Goal: Information Seeking & Learning: Learn about a topic

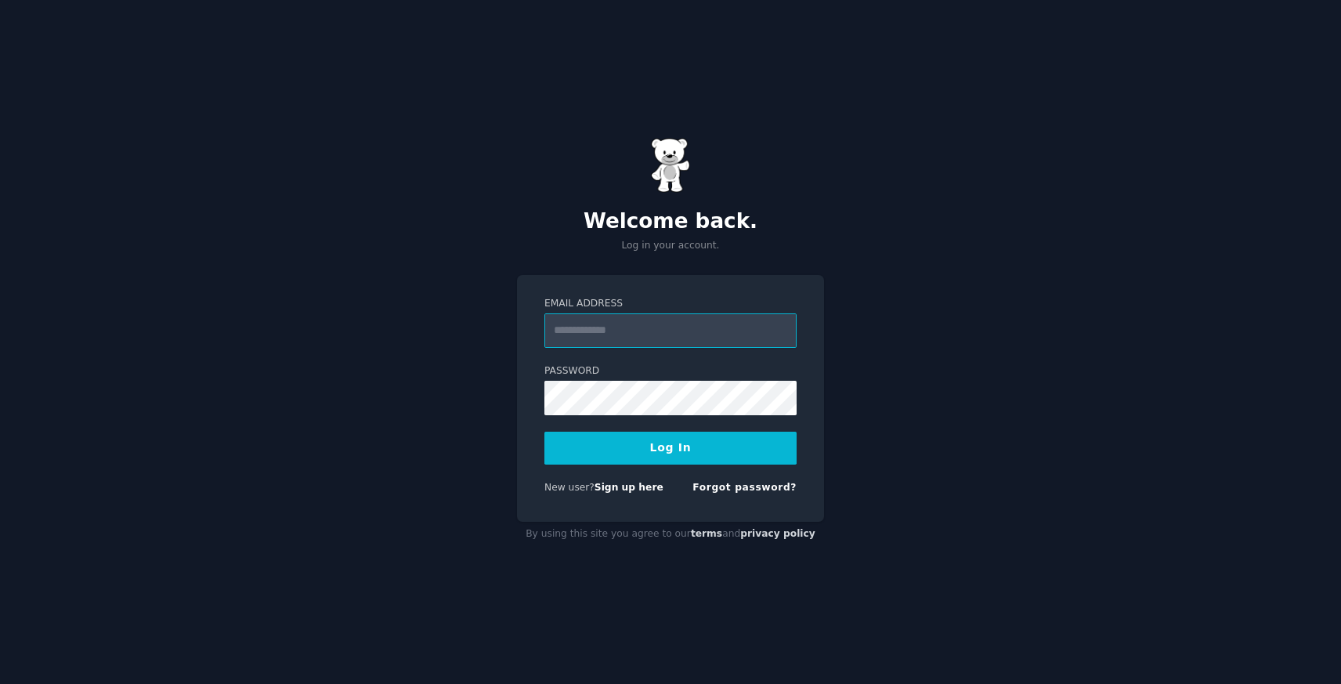
click at [597, 341] on input "Email Address" at bounding box center [670, 330] width 252 height 34
type input "**********"
click at [641, 460] on button "Log In" at bounding box center [670, 448] width 252 height 33
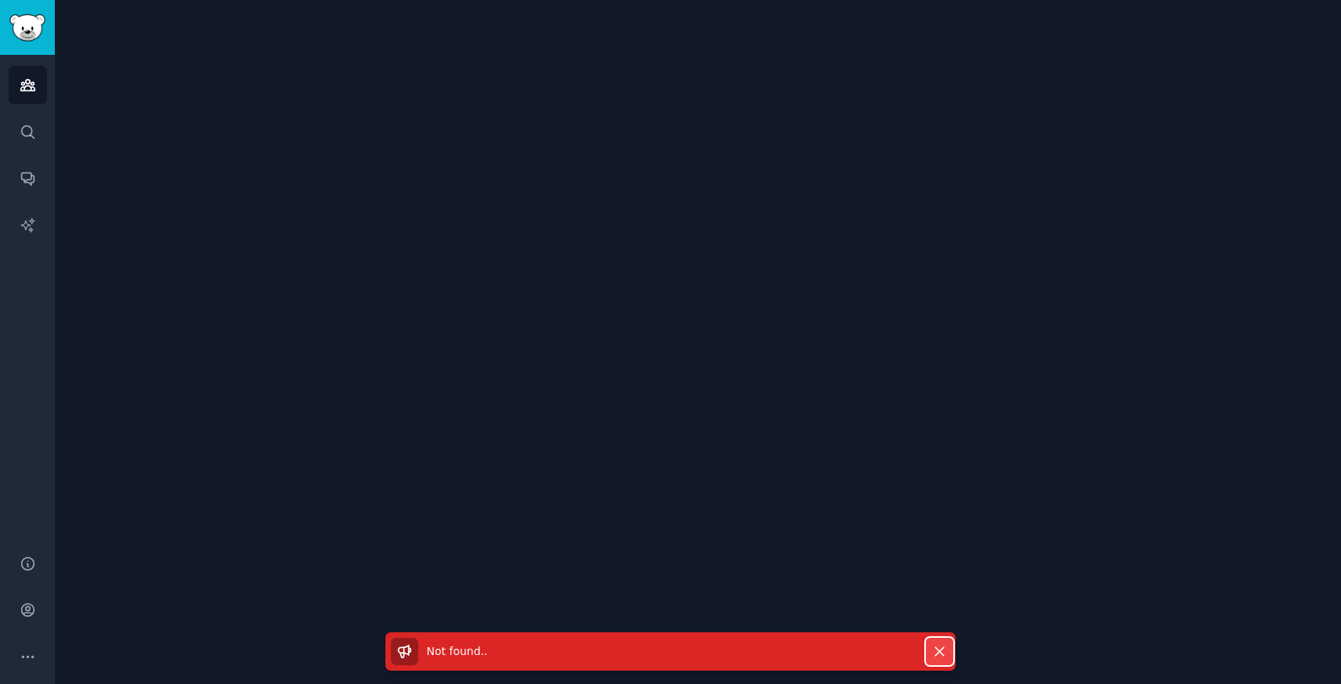
click at [941, 646] on icon "button" at bounding box center [939, 651] width 16 height 16
click at [36, 132] on link "Search" at bounding box center [28, 132] width 38 height 38
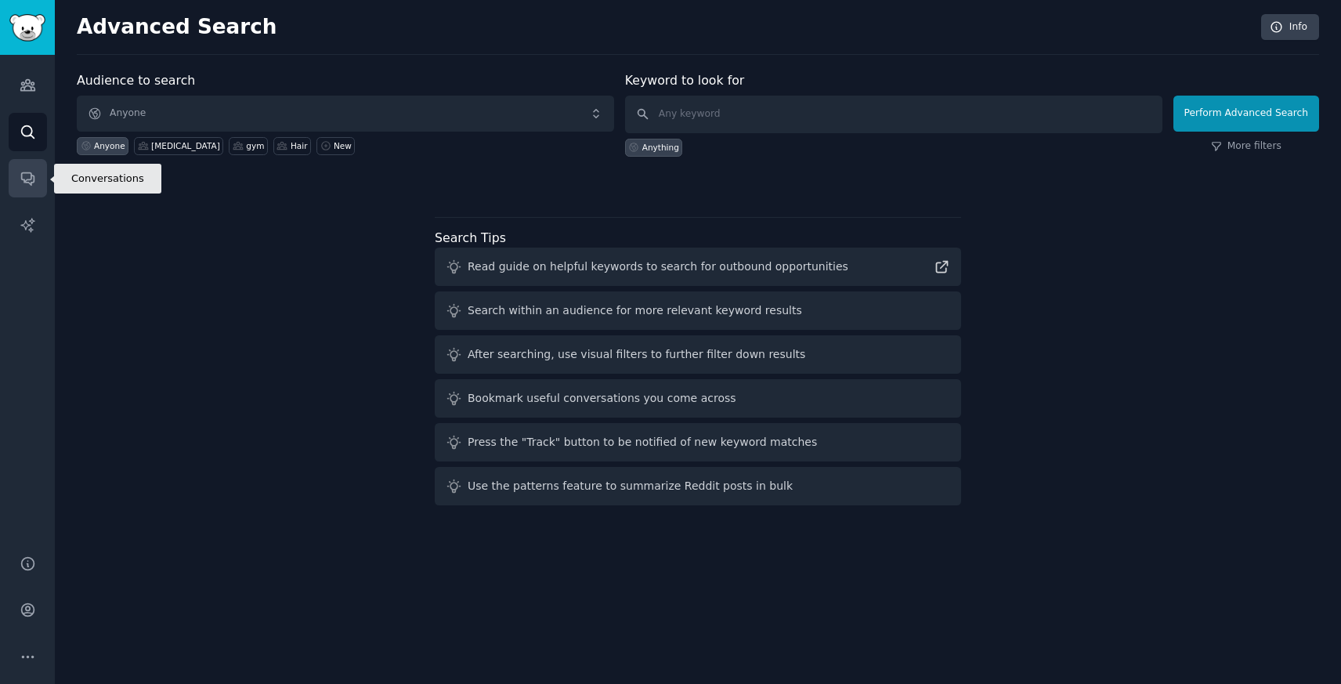
click at [28, 192] on link "Conversations" at bounding box center [28, 178] width 38 height 38
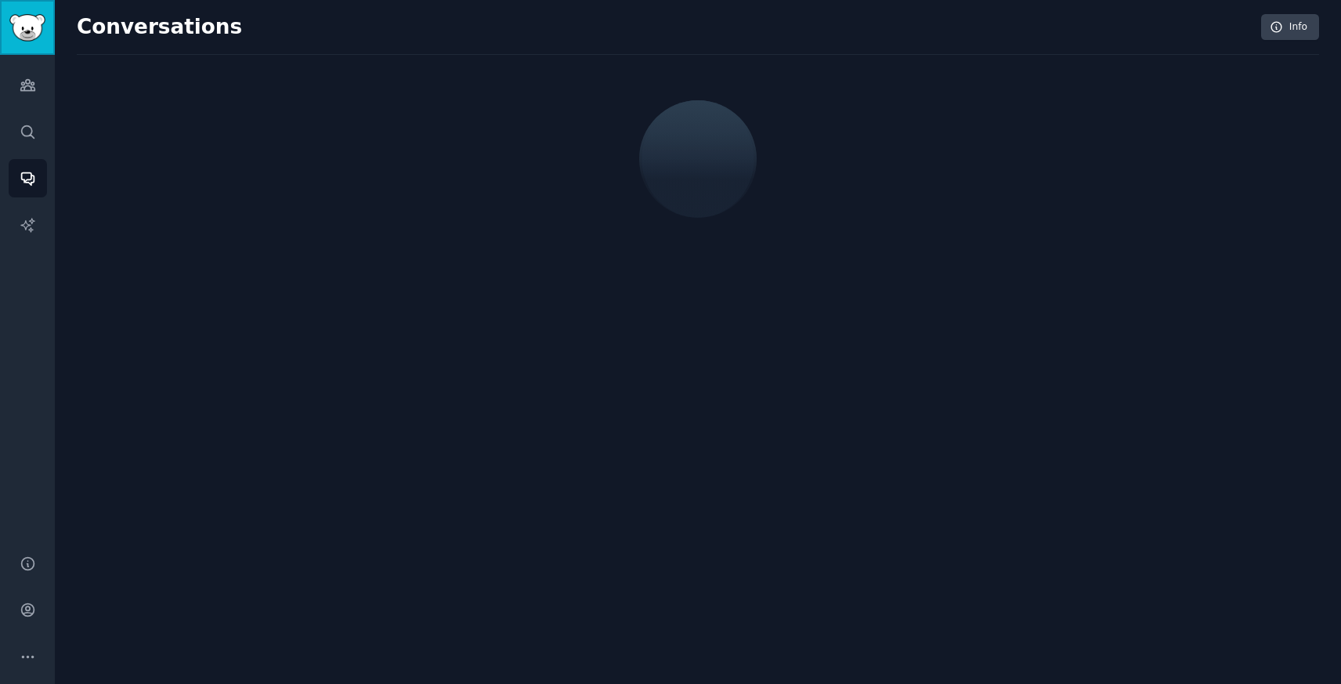
click at [23, 52] on link "Sidebar" at bounding box center [27, 27] width 55 height 55
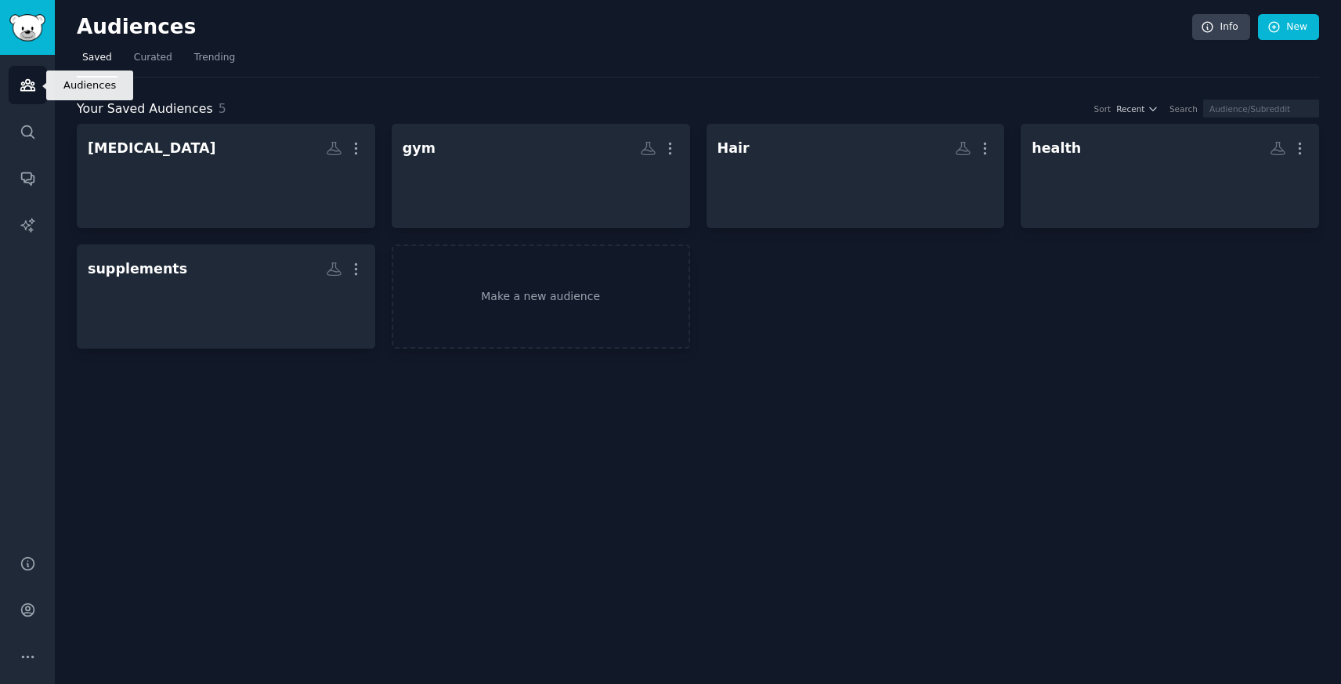
click at [29, 100] on link "Audiences" at bounding box center [28, 85] width 38 height 38
click at [23, 75] on link "Audiences" at bounding box center [28, 85] width 38 height 38
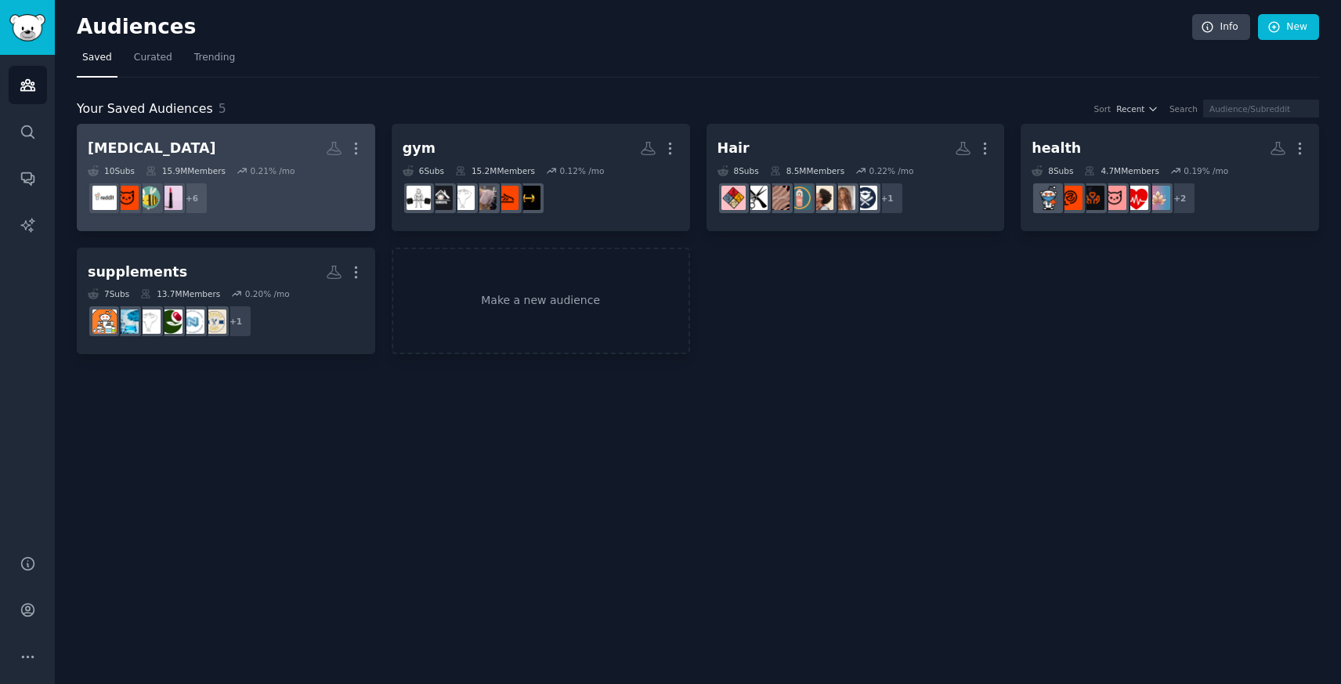
click at [262, 186] on dd "+ 6" at bounding box center [226, 198] width 276 height 44
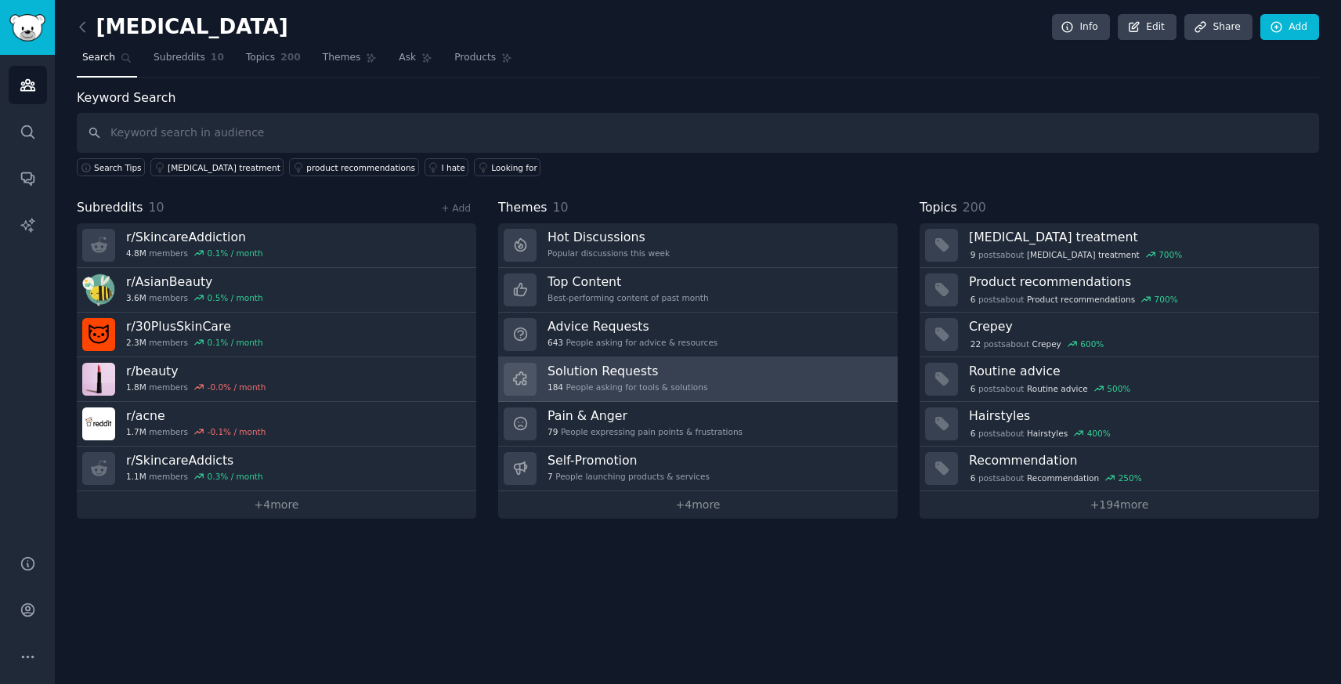
click at [690, 385] on div "184 People asking for tools & solutions" at bounding box center [627, 386] width 160 height 11
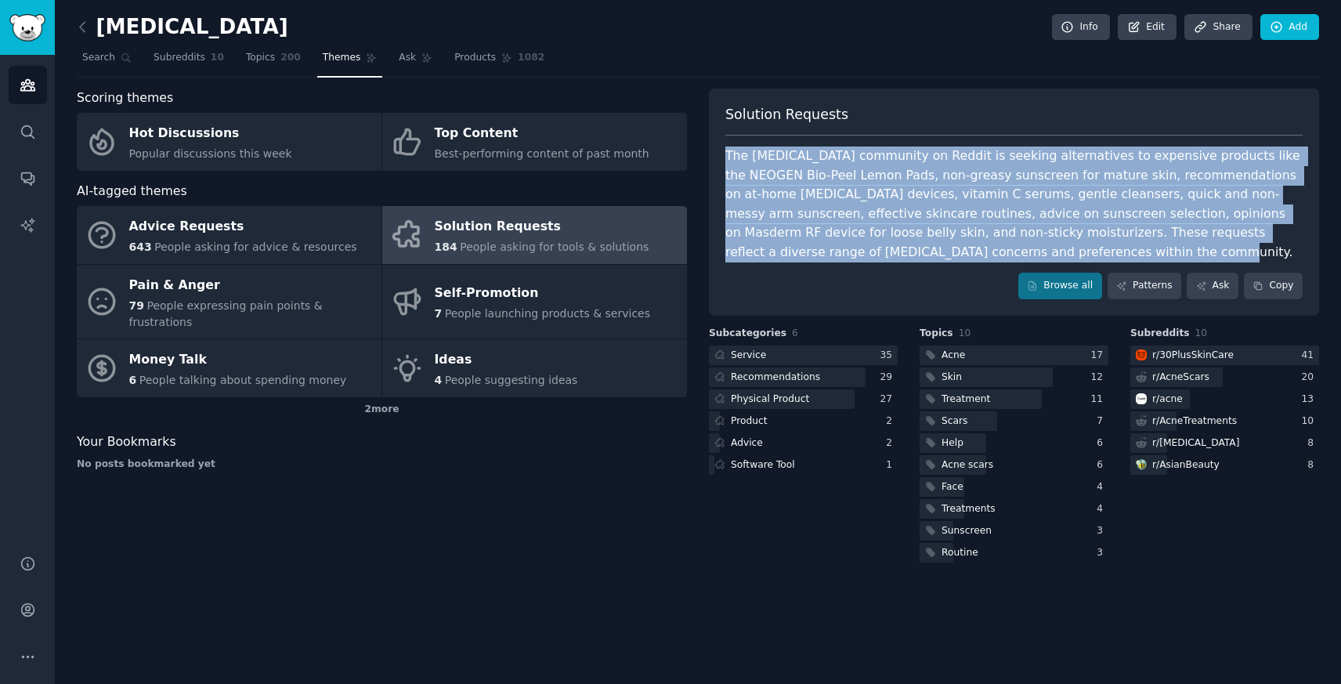
drag, startPoint x: 941, startPoint y: 258, endPoint x: 731, endPoint y: 140, distance: 241.6
click at [729, 139] on div "Solution Requests The skin care community on Reddit is seeking alternatives to …" at bounding box center [1014, 201] width 610 height 227
click at [718, 163] on div "Solution Requests The skin care community on Reddit is seeking alternatives to …" at bounding box center [1014, 201] width 610 height 227
drag, startPoint x: 733, startPoint y: 147, endPoint x: 890, endPoint y: 247, distance: 186.2
click at [890, 247] on div "The skin care community on Reddit is seeking alternatives to expensive products…" at bounding box center [1013, 203] width 577 height 115
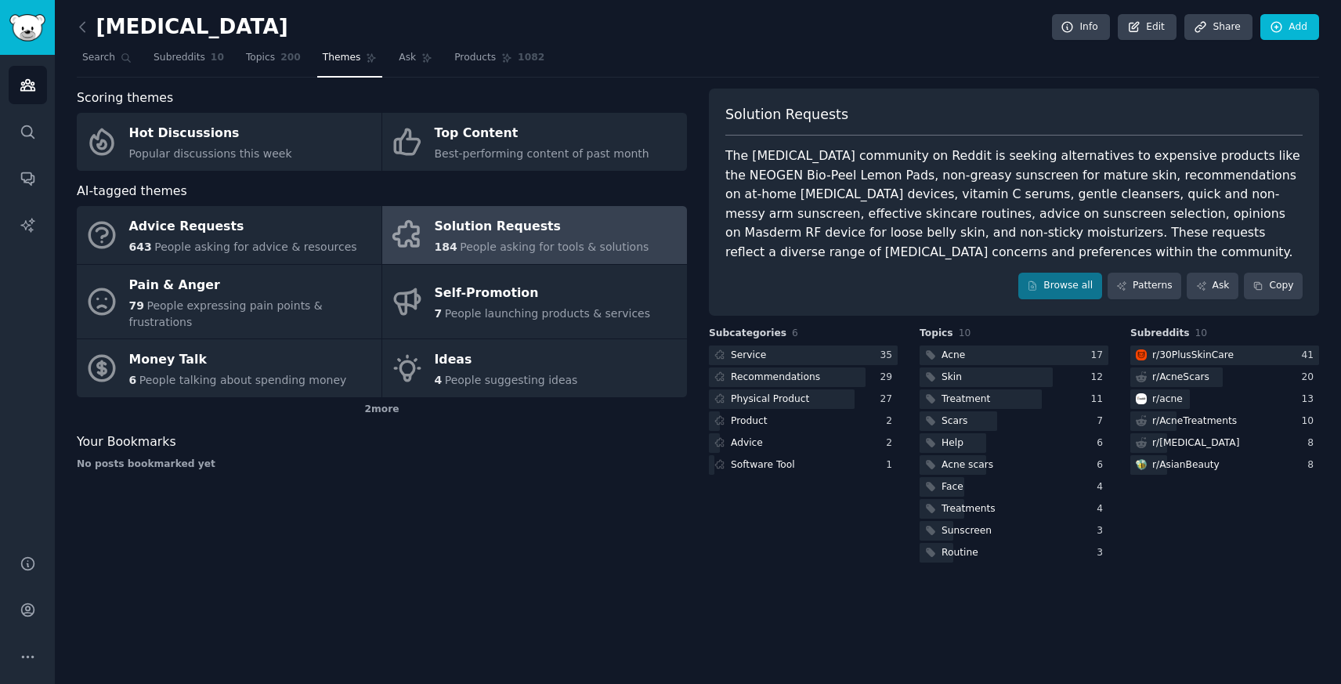
click at [913, 246] on div "The skin care community on Reddit is seeking alternatives to expensive products…" at bounding box center [1013, 203] width 577 height 115
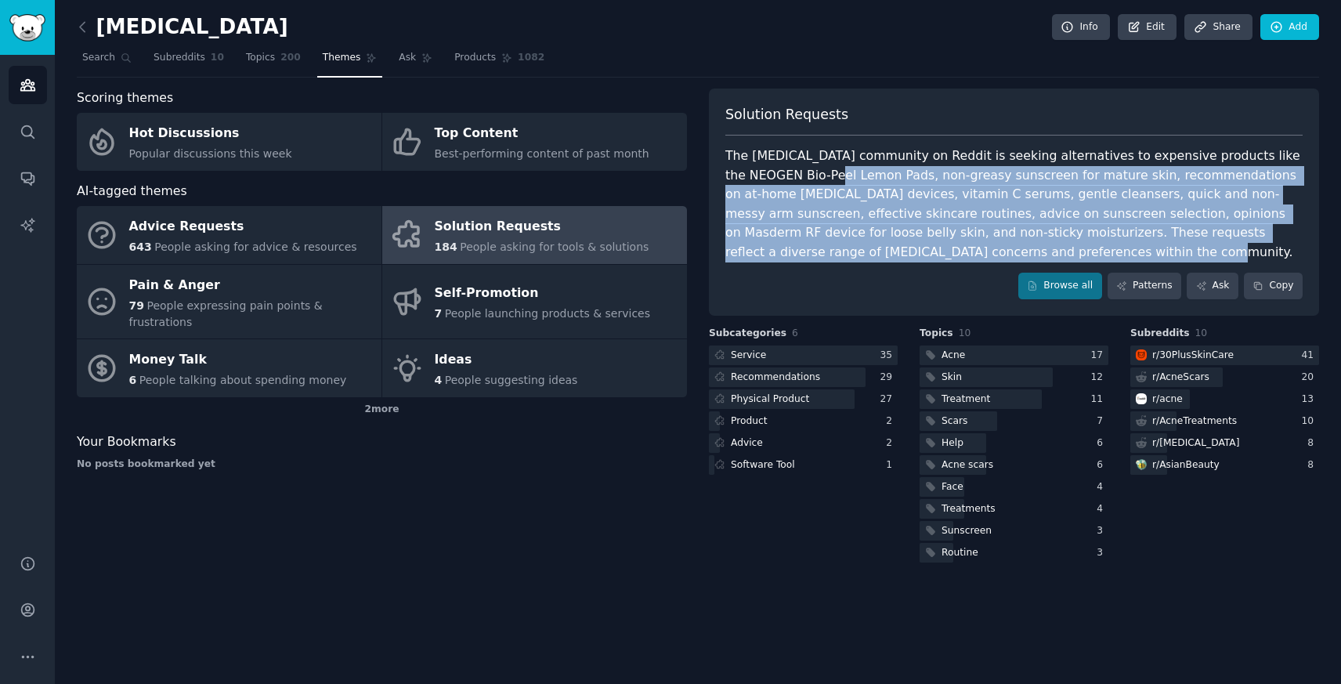
drag, startPoint x: 915, startPoint y: 247, endPoint x: 766, endPoint y: 168, distance: 168.1
click at [766, 169] on div "The skin care community on Reddit is seeking alternatives to expensive products…" at bounding box center [1013, 203] width 577 height 115
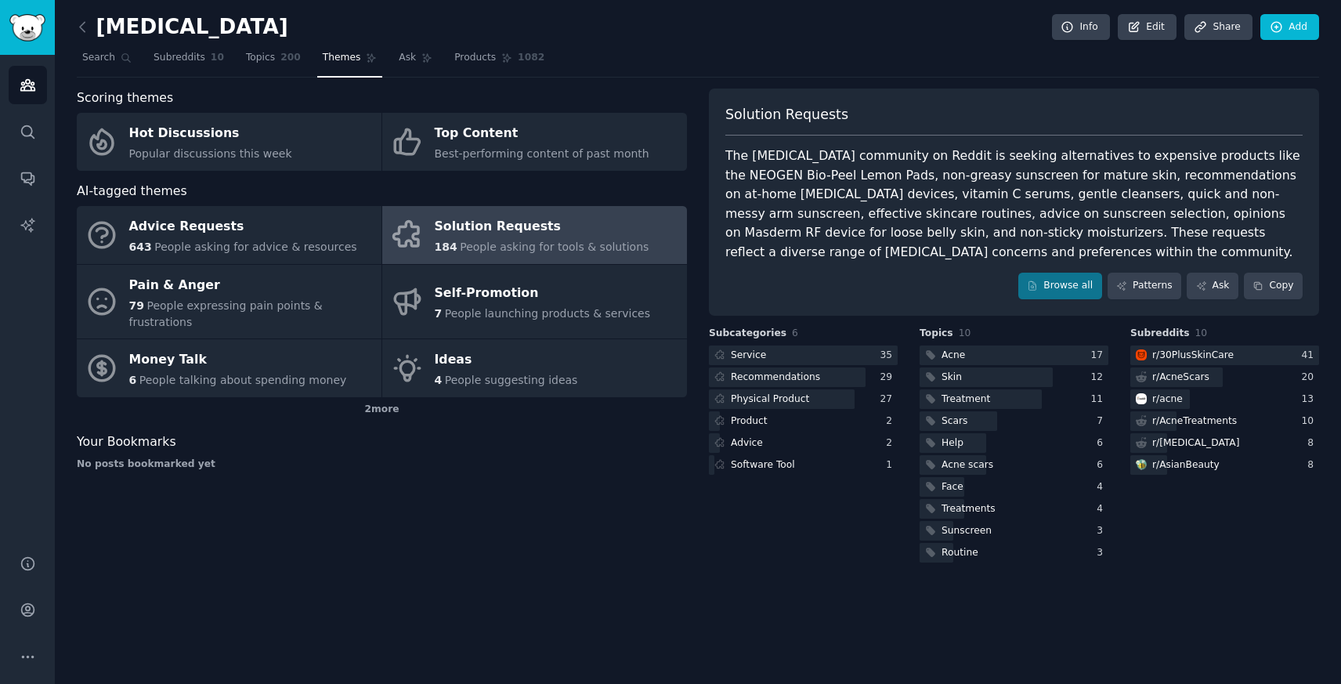
click at [845, 208] on div "The skin care community on Reddit is seeking alternatives to expensive products…" at bounding box center [1013, 203] width 577 height 115
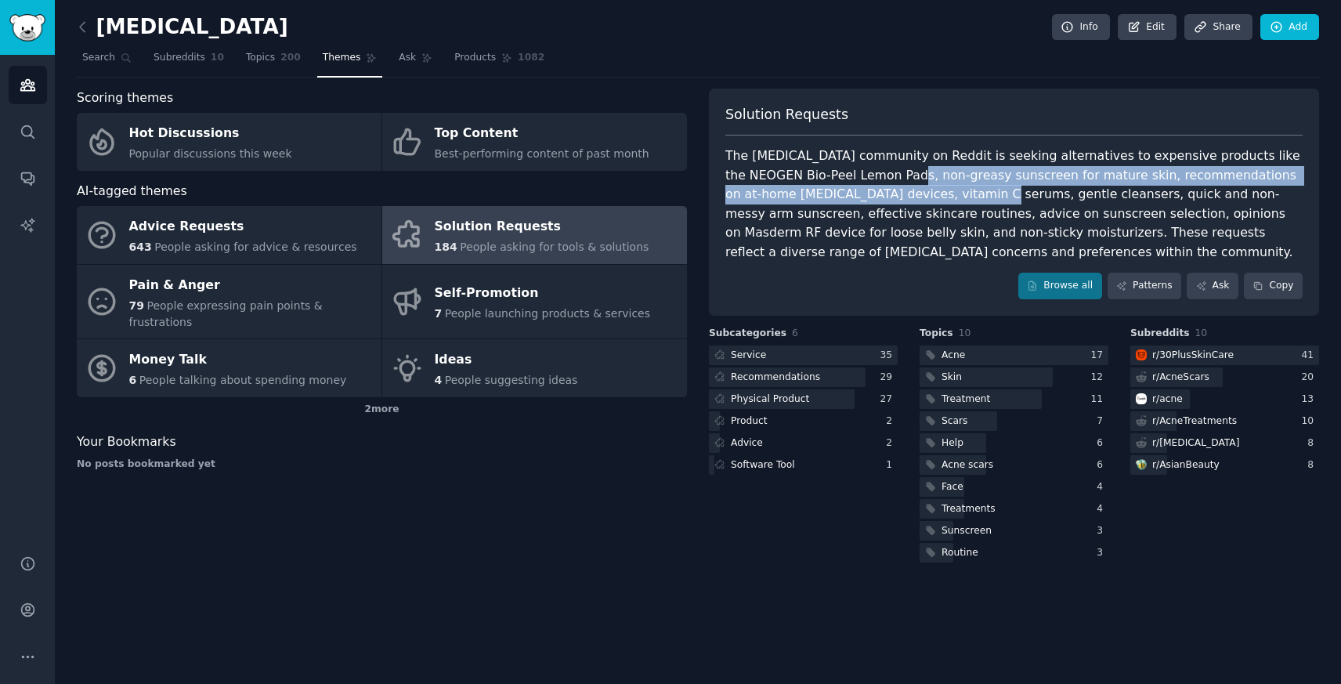
drag, startPoint x: 840, startPoint y: 179, endPoint x: 874, endPoint y: 179, distance: 33.7
click at [875, 182] on div "The skin care community on Reddit is seeking alternatives to expensive products…" at bounding box center [1013, 203] width 577 height 115
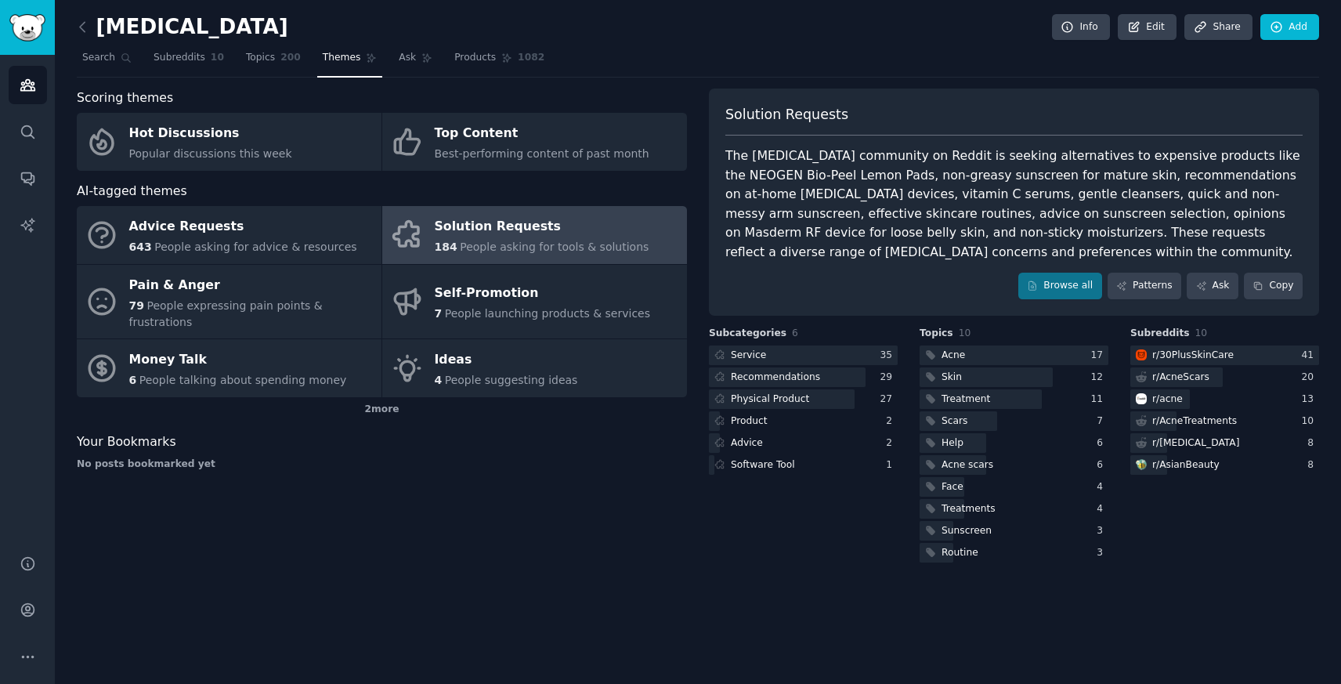
click at [858, 175] on div "The skin care community on Reddit is seeking alternatives to expensive products…" at bounding box center [1013, 203] width 577 height 115
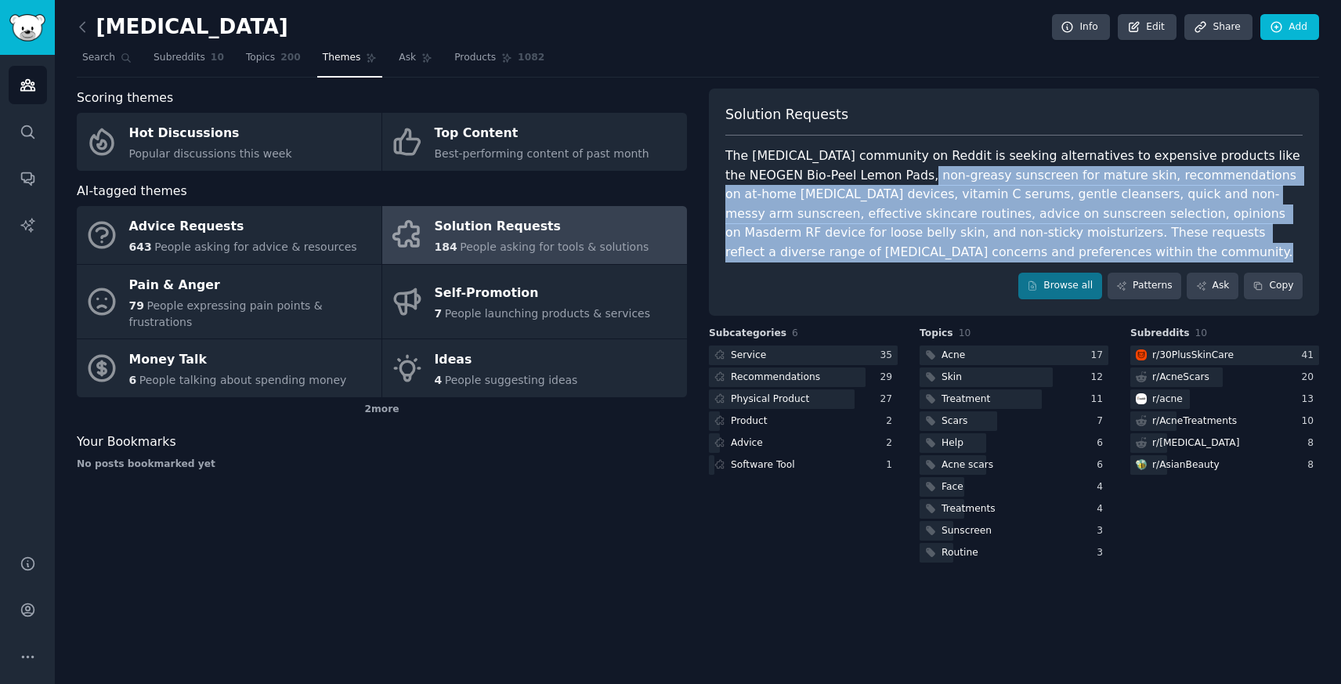
drag, startPoint x: 858, startPoint y: 175, endPoint x: 975, endPoint y: 255, distance: 141.6
click at [974, 255] on div "The skin care community on Reddit is seeking alternatives to expensive products…" at bounding box center [1013, 203] width 577 height 115
click at [975, 255] on div "The skin care community on Reddit is seeking alternatives to expensive products…" at bounding box center [1013, 203] width 577 height 115
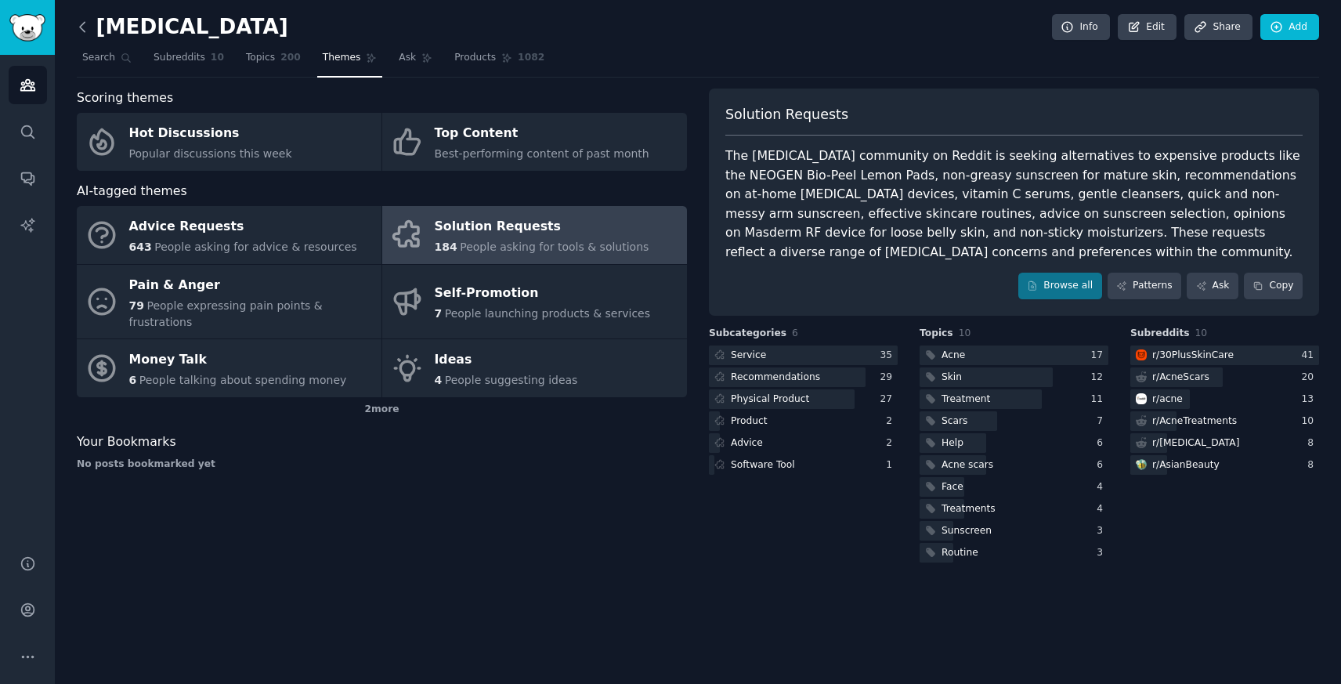
click at [85, 23] on icon at bounding box center [82, 27] width 16 height 16
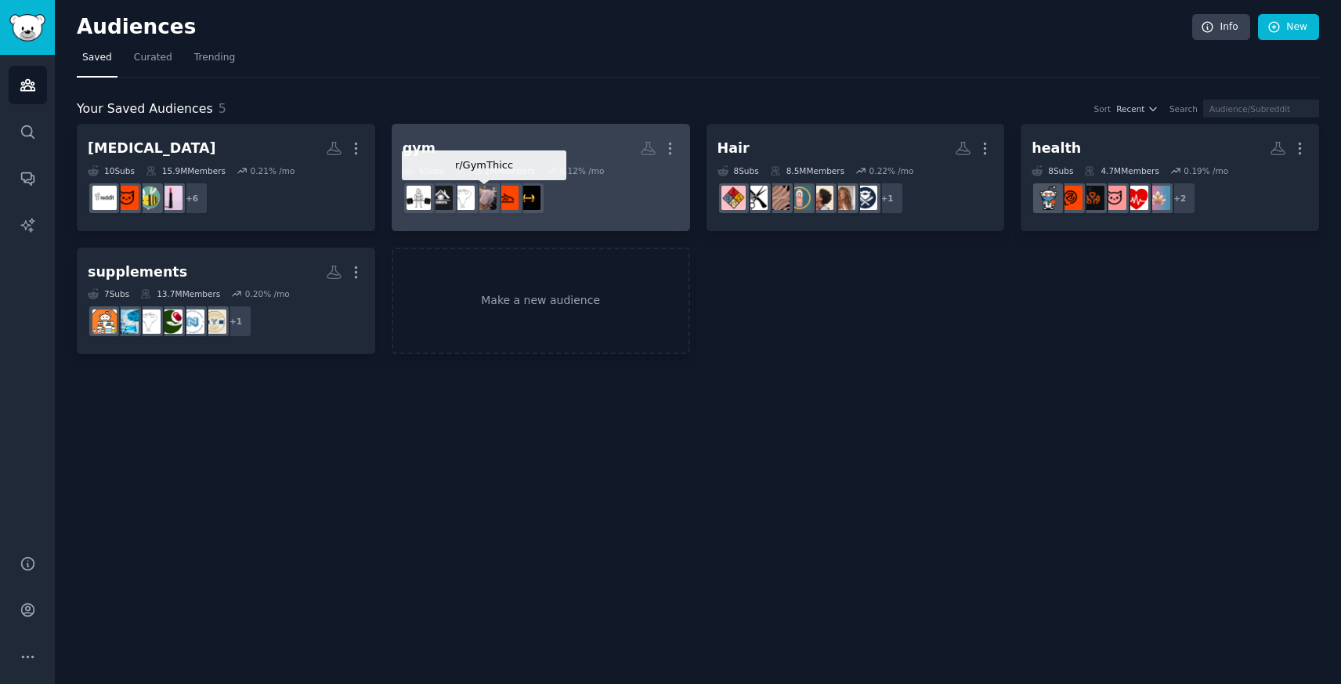
click at [495, 185] on div at bounding box center [484, 198] width 33 height 33
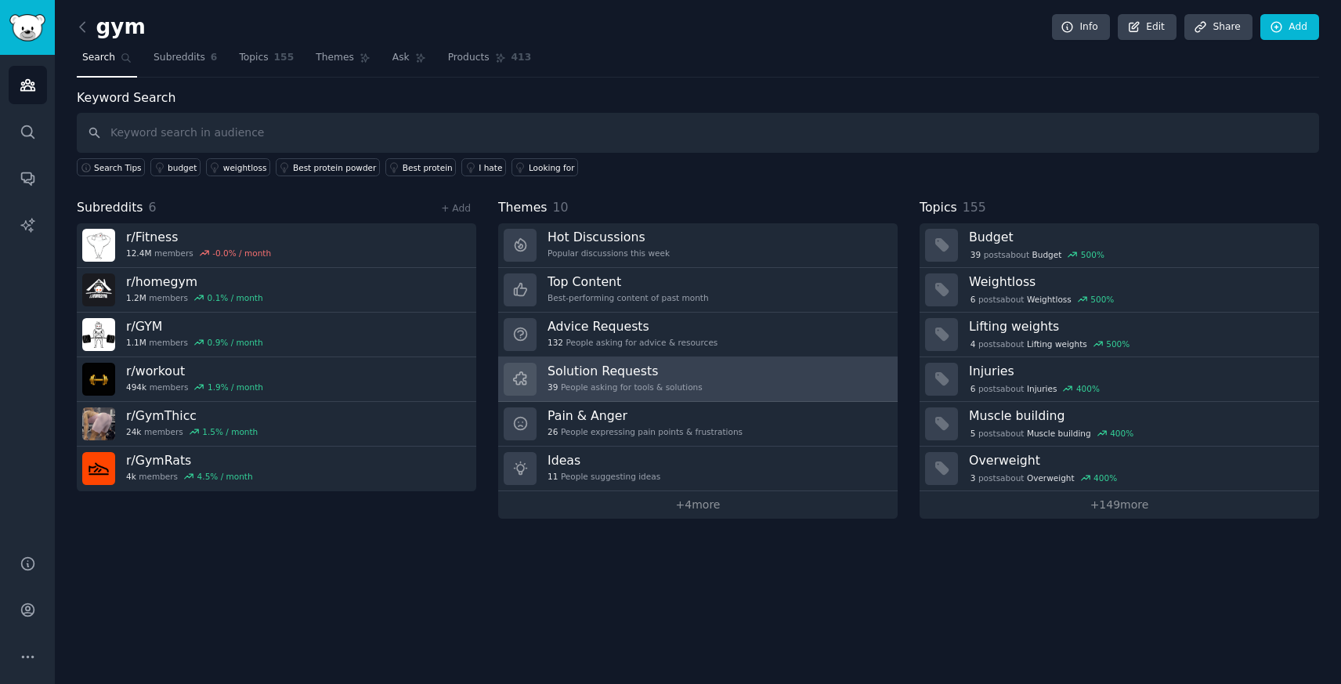
click at [598, 387] on div "39 People asking for tools & solutions" at bounding box center [624, 386] width 155 height 11
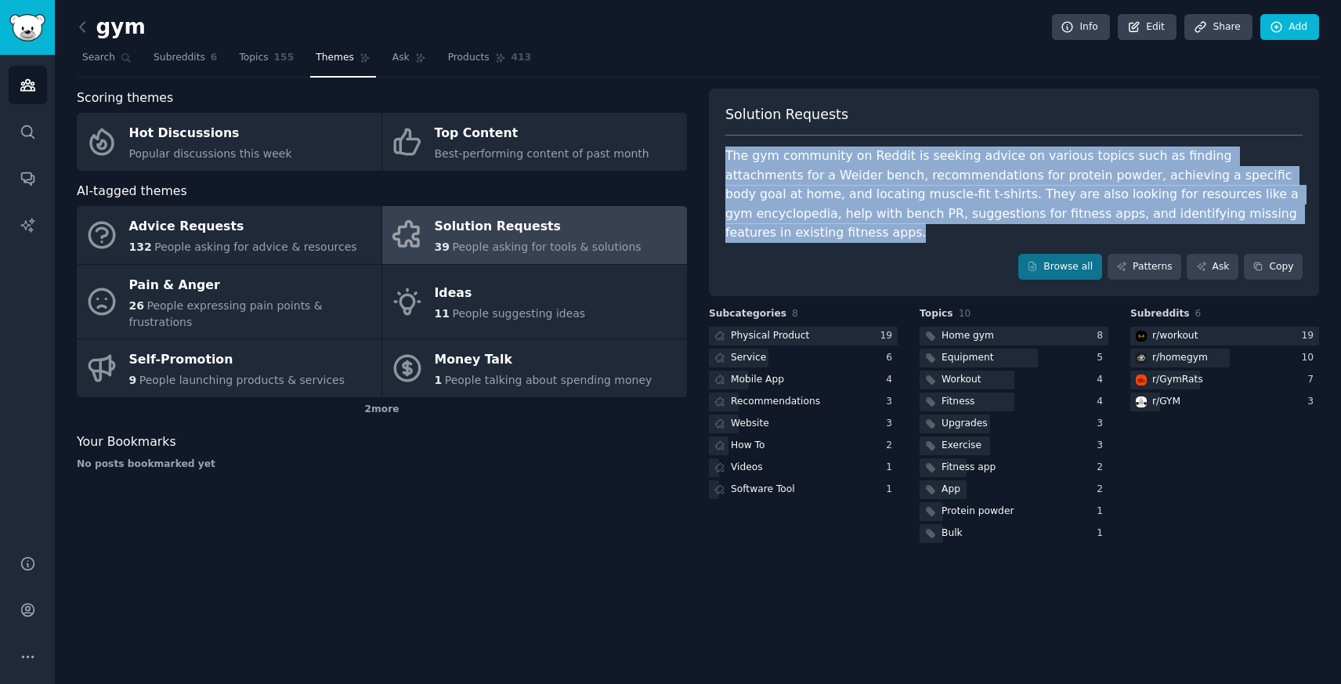
drag, startPoint x: 1265, startPoint y: 220, endPoint x: 720, endPoint y: 151, distance: 549.4
click at [721, 150] on div "Solution Requests The gym community on Reddit is seeking advice on various topi…" at bounding box center [1014, 192] width 610 height 208
click at [720, 151] on div "Solution Requests The gym community on Reddit is seeking advice on various topi…" at bounding box center [1014, 192] width 610 height 208
drag, startPoint x: 720, startPoint y: 151, endPoint x: 973, endPoint y: 235, distance: 266.5
click at [973, 235] on div "Solution Requests The gym community on Reddit is seeking advice on various topi…" at bounding box center [1014, 192] width 610 height 208
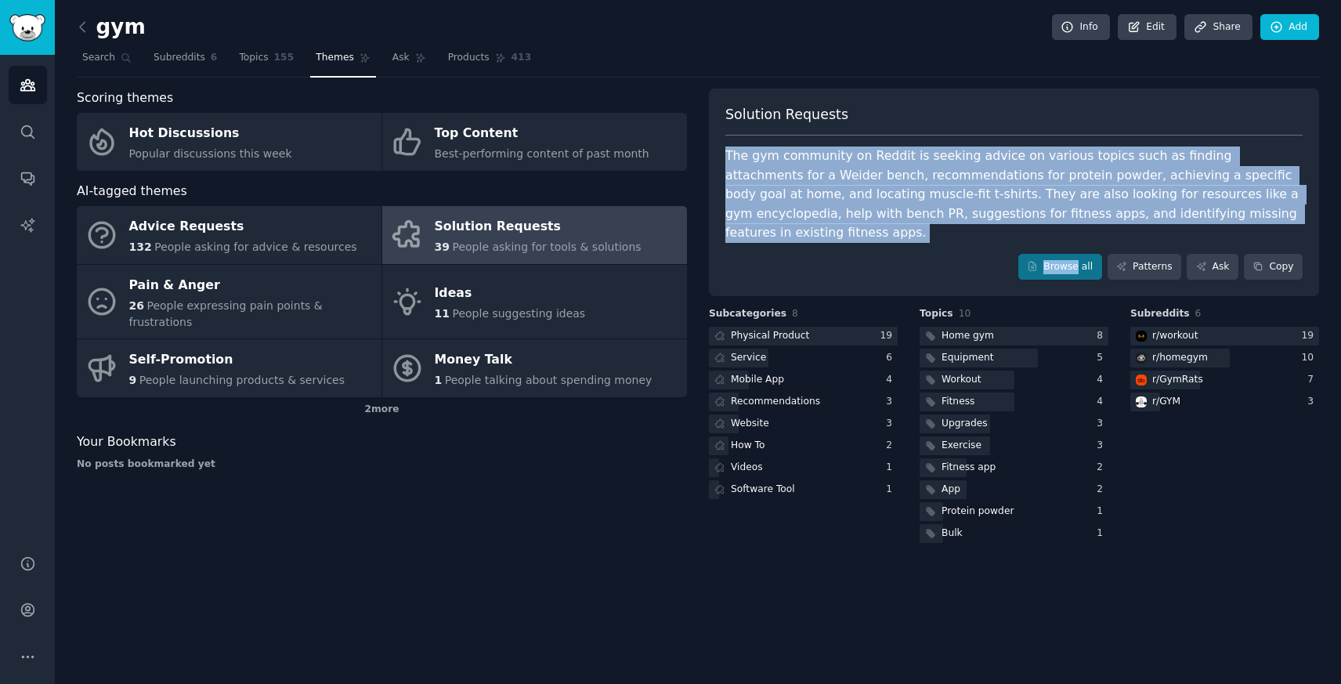
click at [1034, 200] on div "The gym community on Reddit is seeking advice on various topics such as finding…" at bounding box center [1013, 194] width 577 height 96
drag, startPoint x: 825, startPoint y: 147, endPoint x: 885, endPoint y: 224, distance: 97.6
click at [885, 224] on div "Solution Requests The gym community on Reddit is seeking advice on various topi…" at bounding box center [1014, 192] width 610 height 208
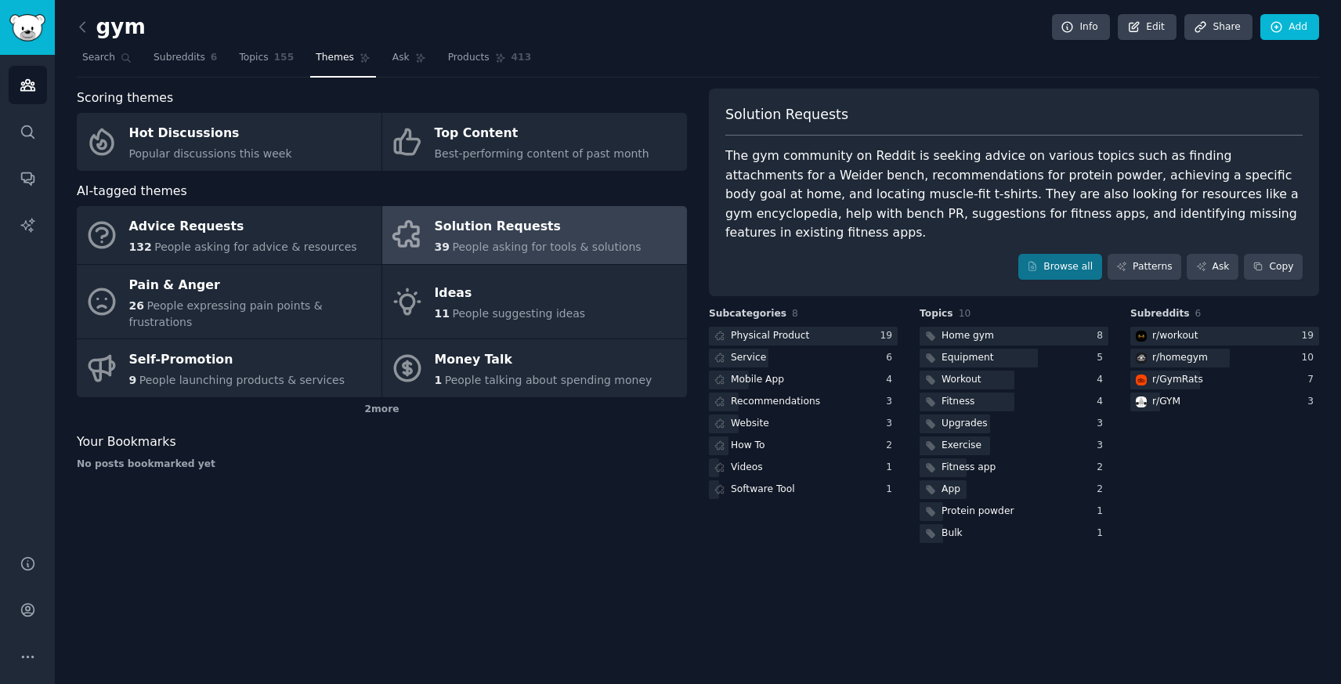
click at [887, 197] on div "The gym community on Reddit is seeking advice on various topics such as finding…" at bounding box center [1013, 194] width 577 height 96
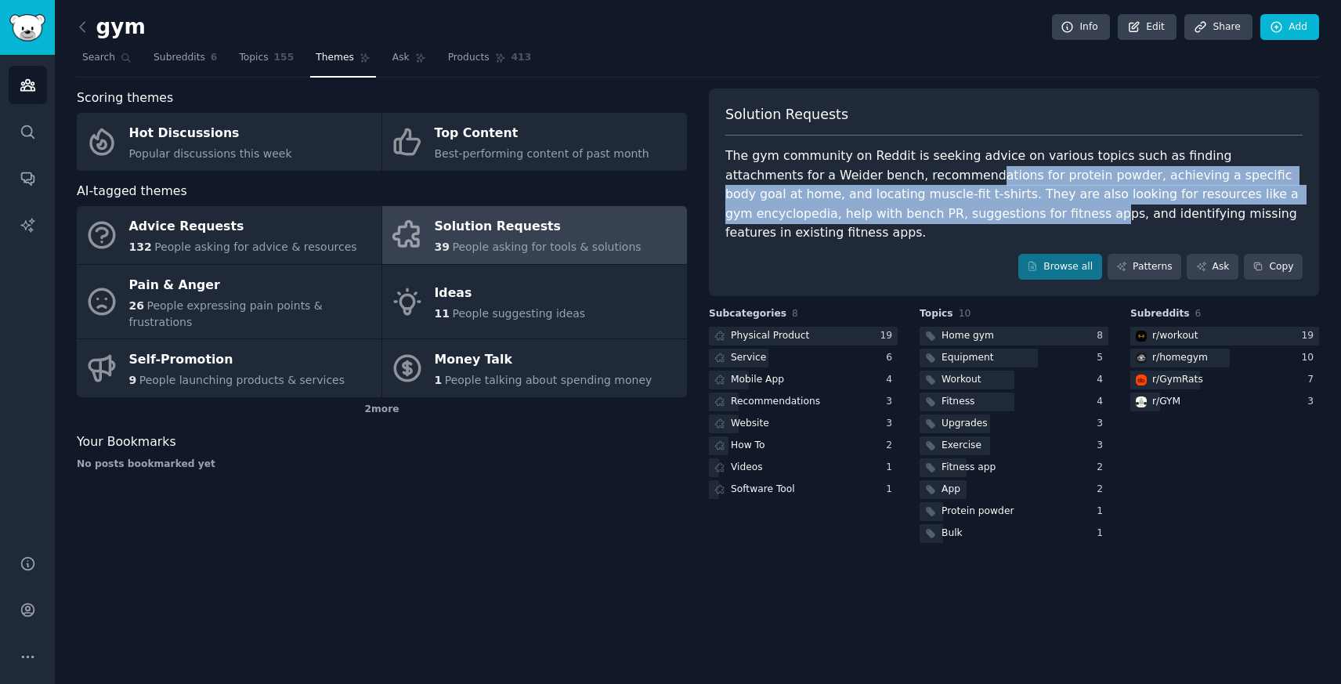
drag, startPoint x: 879, startPoint y: 169, endPoint x: 930, endPoint y: 220, distance: 72.0
click at [930, 220] on div "The gym community on Reddit is seeking advice on various topics such as finding…" at bounding box center [1013, 194] width 577 height 96
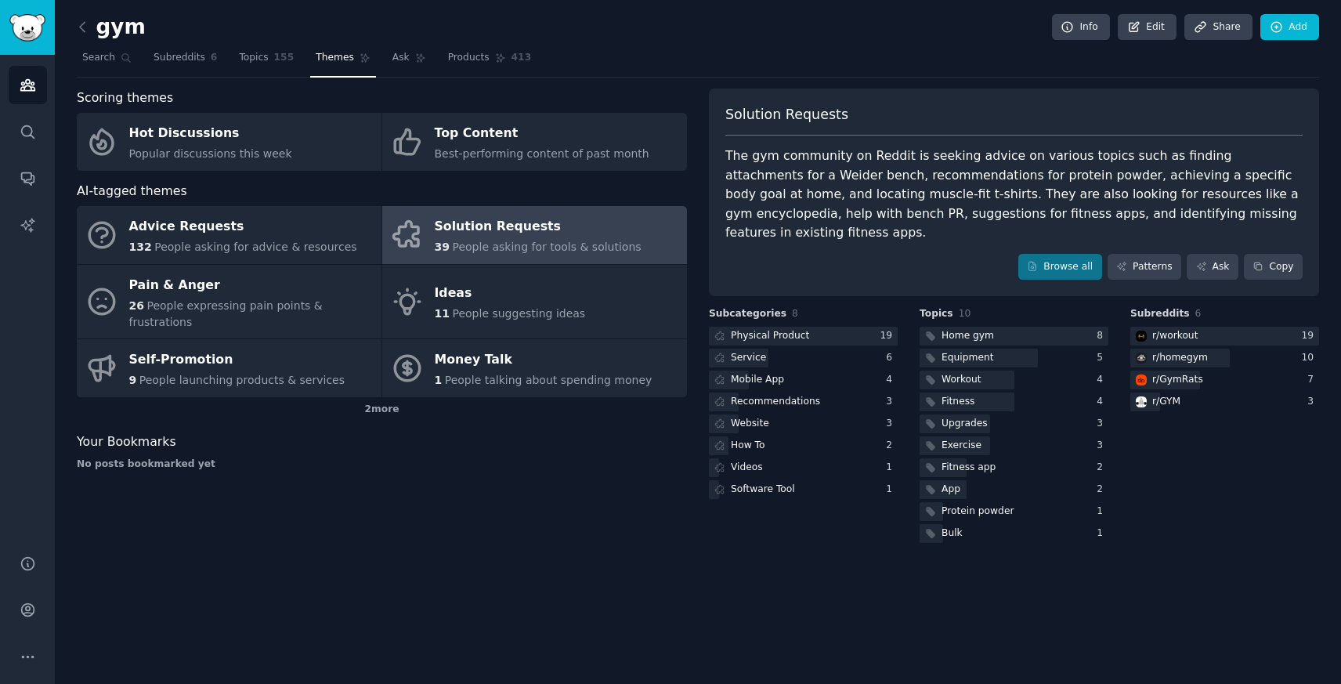
click at [78, 40] on div "gym Info Edit Share Add" at bounding box center [698, 30] width 1242 height 32
click at [80, 36] on link at bounding box center [87, 27] width 20 height 25
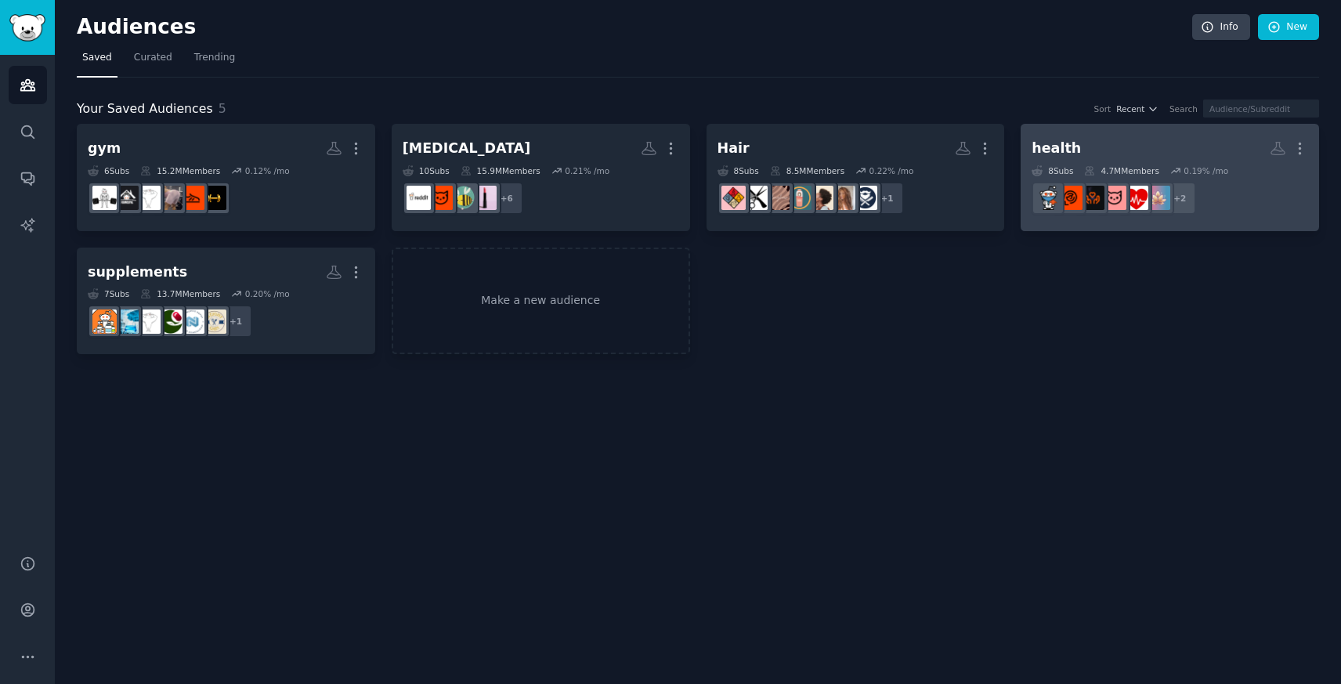
click at [1129, 166] on div "4.7M Members" at bounding box center [1121, 170] width 74 height 11
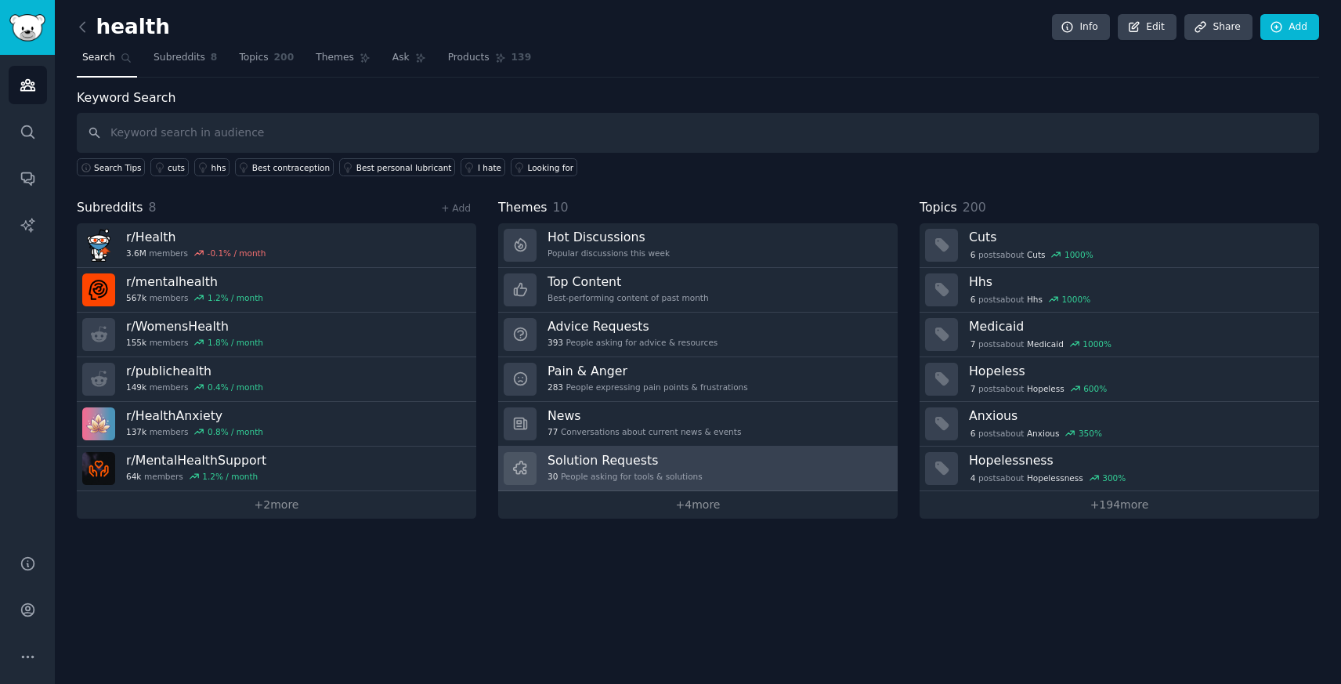
click at [553, 475] on span "30" at bounding box center [552, 476] width 10 height 11
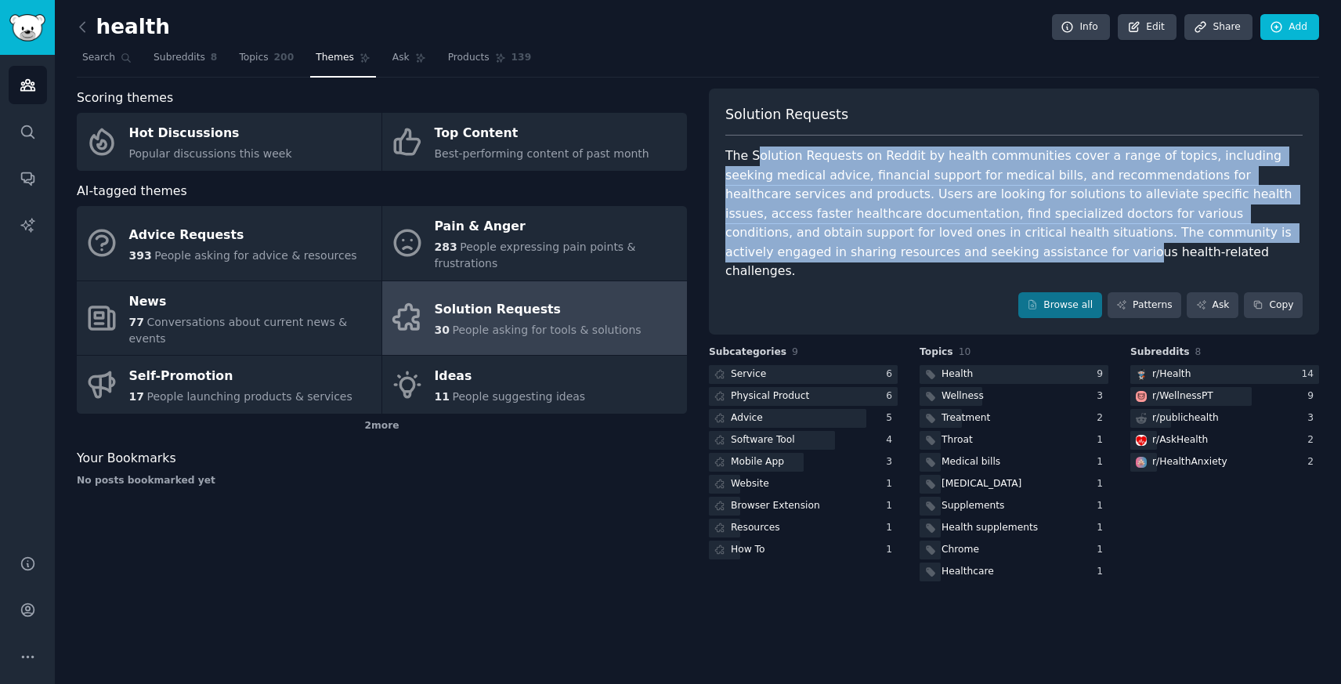
drag, startPoint x: 758, startPoint y: 173, endPoint x: 831, endPoint y: 243, distance: 100.8
click at [831, 244] on div "The Solution Requests on Reddit by health communities cover a range of topics, …" at bounding box center [1013, 213] width 577 height 135
click at [832, 179] on div "The Solution Requests on Reddit by health communities cover a range of topics, …" at bounding box center [1013, 213] width 577 height 135
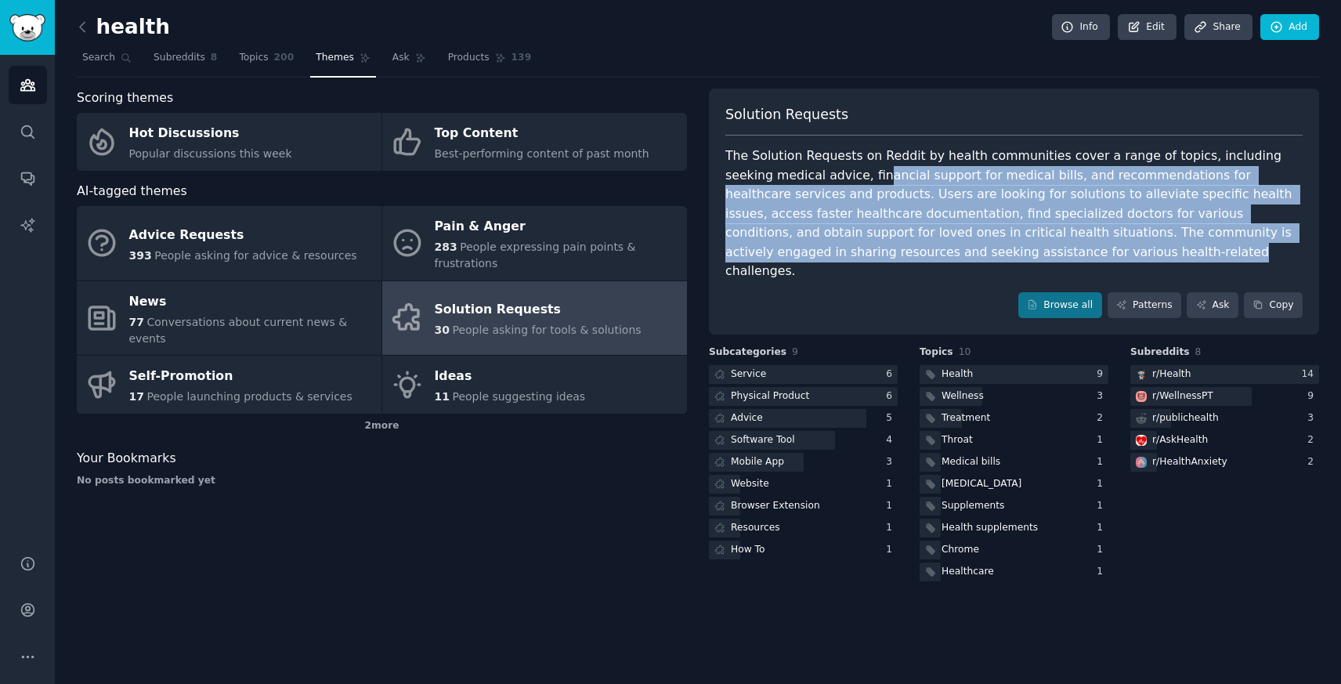
drag, startPoint x: 829, startPoint y: 183, endPoint x: 926, endPoint y: 249, distance: 117.3
click at [926, 249] on div "The Solution Requests on Reddit by health communities cover a range of topics, …" at bounding box center [1013, 213] width 577 height 135
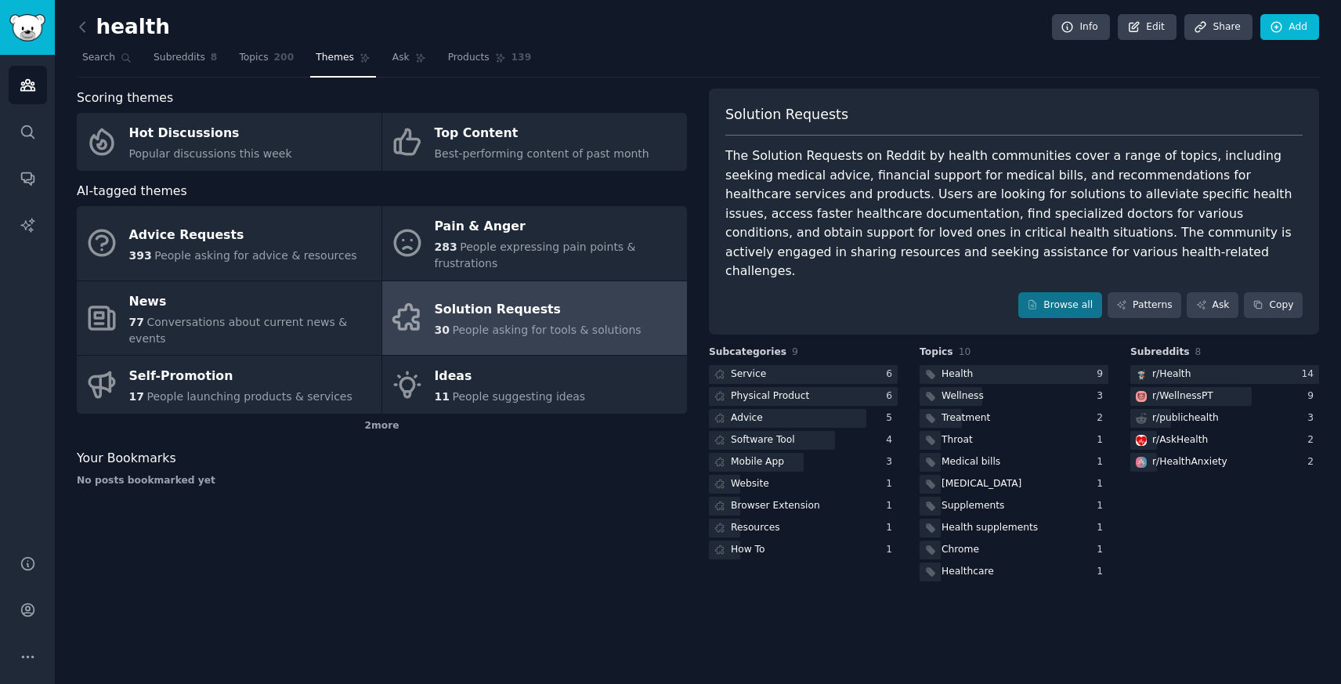
click at [994, 245] on div "The Solution Requests on Reddit by health communities cover a range of topics, …" at bounding box center [1013, 213] width 577 height 135
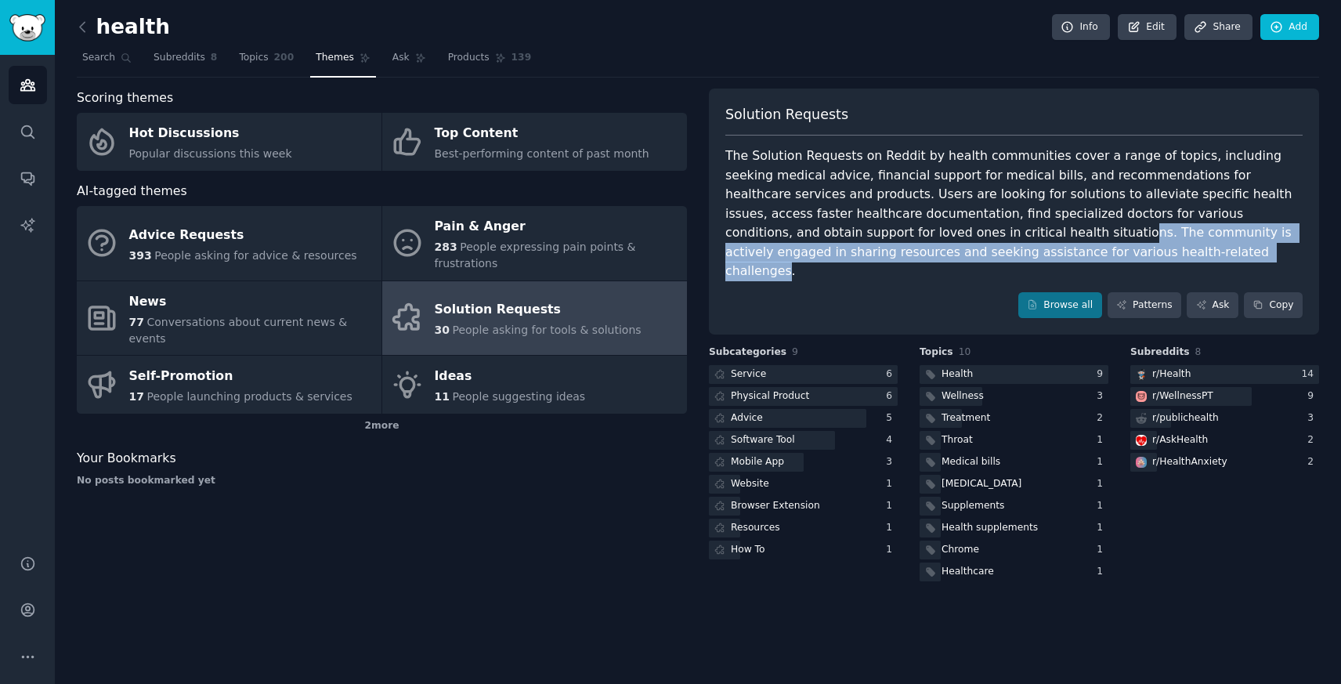
drag, startPoint x: 994, startPoint y: 255, endPoint x: 844, endPoint y: 227, distance: 152.2
click at [844, 227] on div "The Solution Requests on Reddit by health communities cover a range of topics, …" at bounding box center [1013, 213] width 577 height 135
click at [81, 23] on icon at bounding box center [82, 27] width 16 height 16
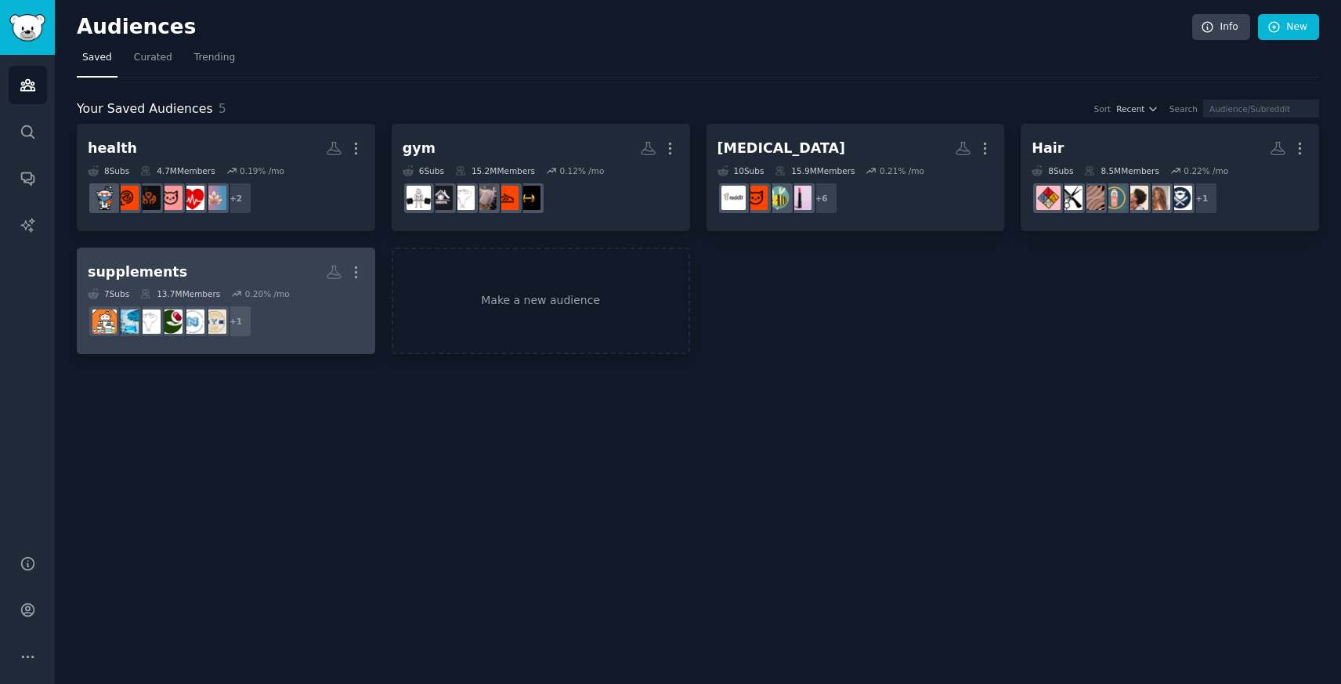
click at [256, 326] on dd "+ 1" at bounding box center [226, 321] width 276 height 44
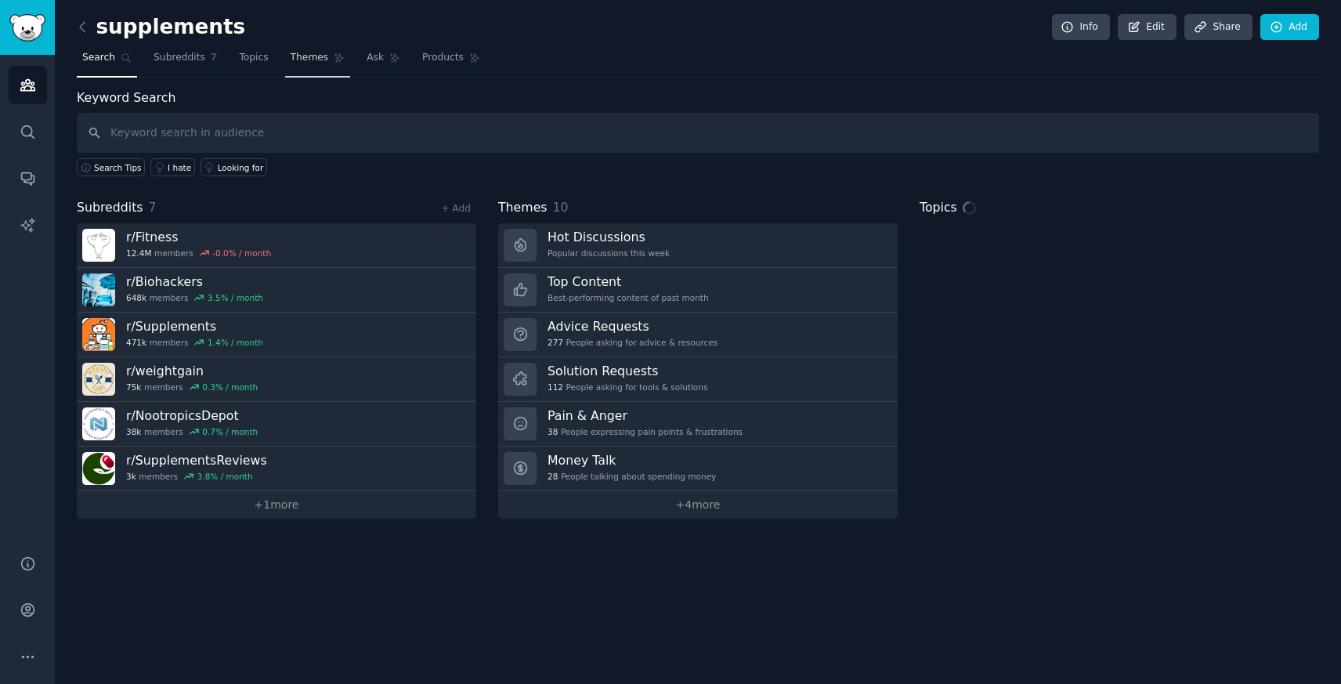
click at [318, 56] on span "Themes" at bounding box center [310, 58] width 38 height 14
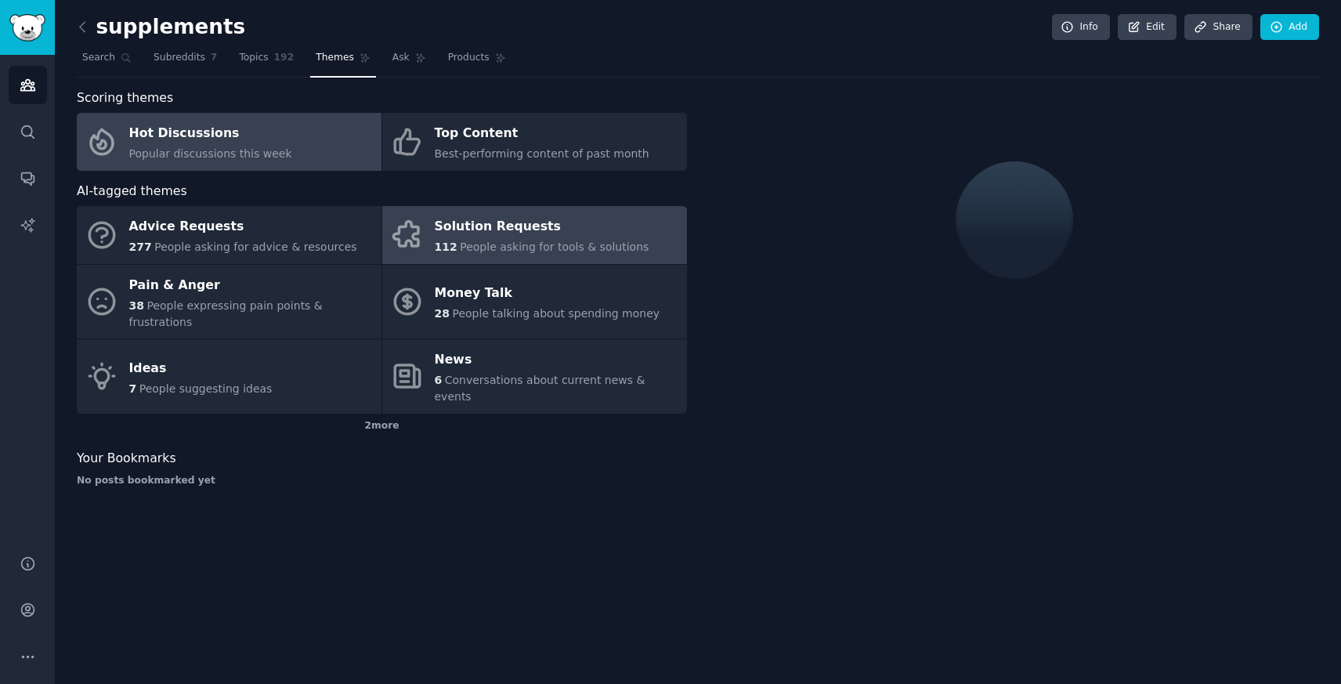
click at [485, 263] on link "Solution Requests 112 People asking for tools & solutions" at bounding box center [534, 235] width 305 height 58
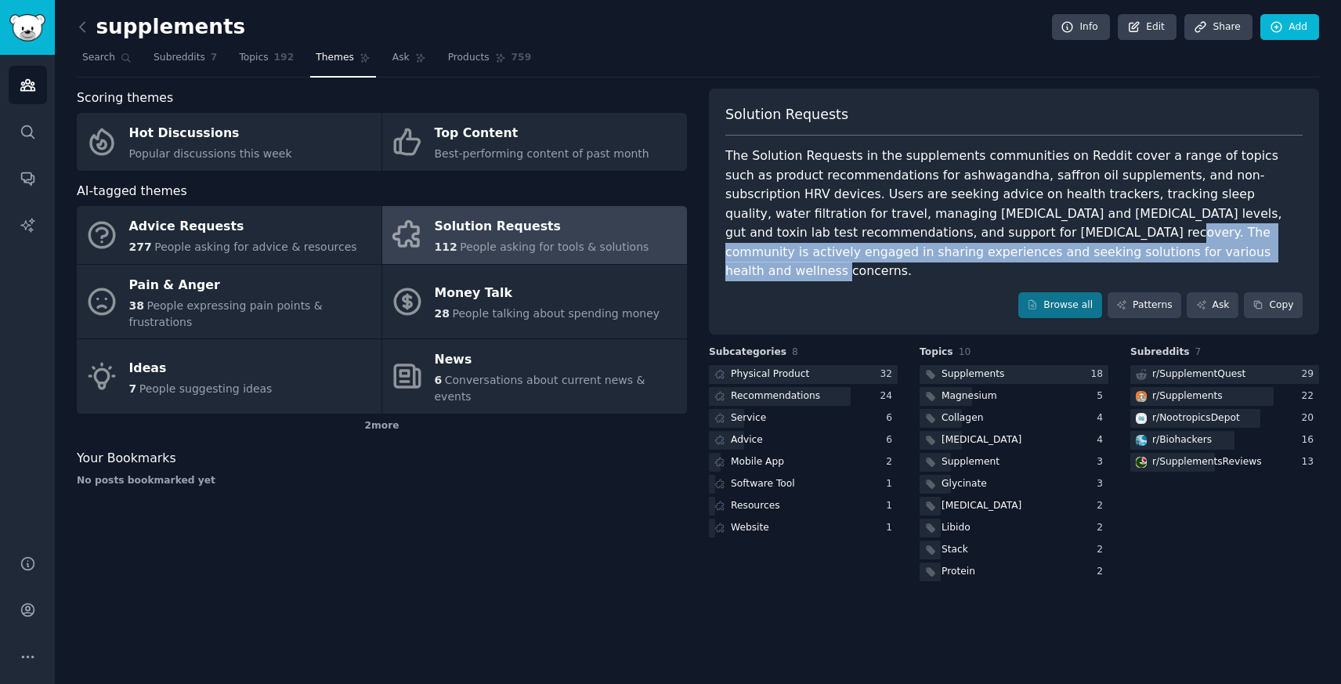
drag, startPoint x: 861, startPoint y: 224, endPoint x: 958, endPoint y: 255, distance: 101.1
click at [958, 255] on div "The Solution Requests in the supplements communities on Reddit cover a range of…" at bounding box center [1013, 213] width 577 height 135
click at [464, 62] on span "Products" at bounding box center [469, 58] width 42 height 14
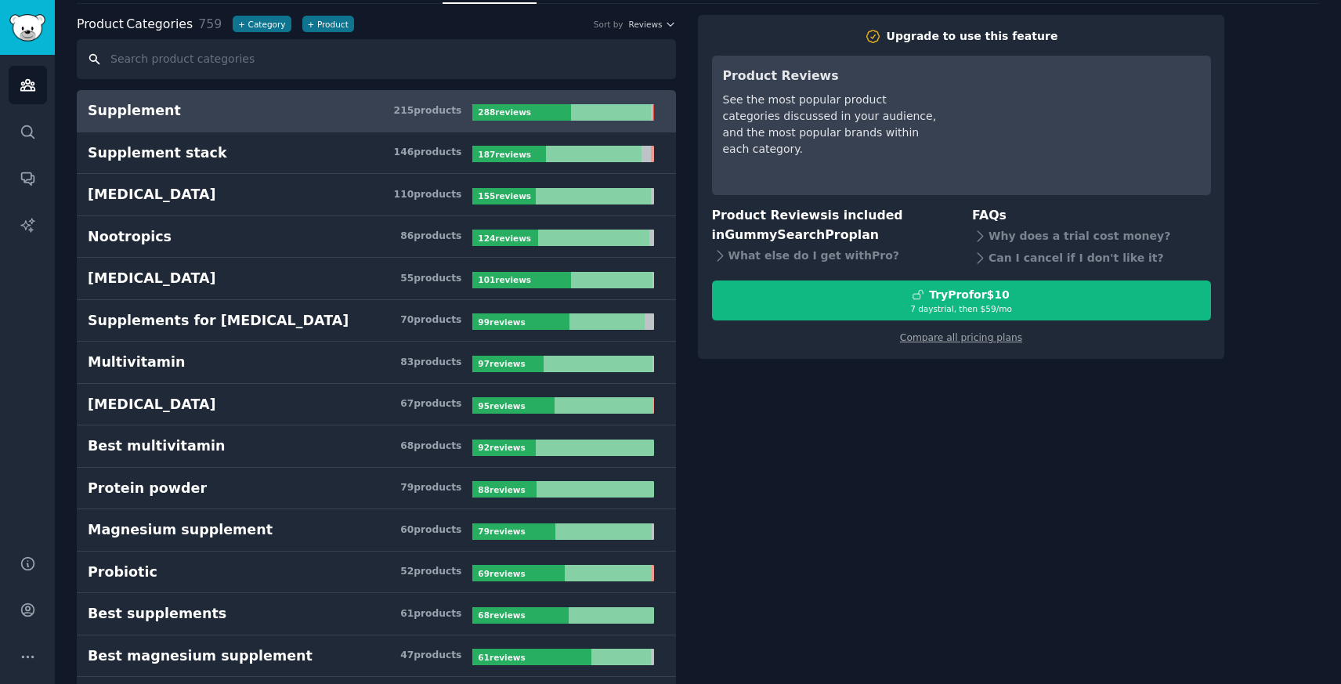
scroll to position [75, 0]
